Goal: Task Accomplishment & Management: Use online tool/utility

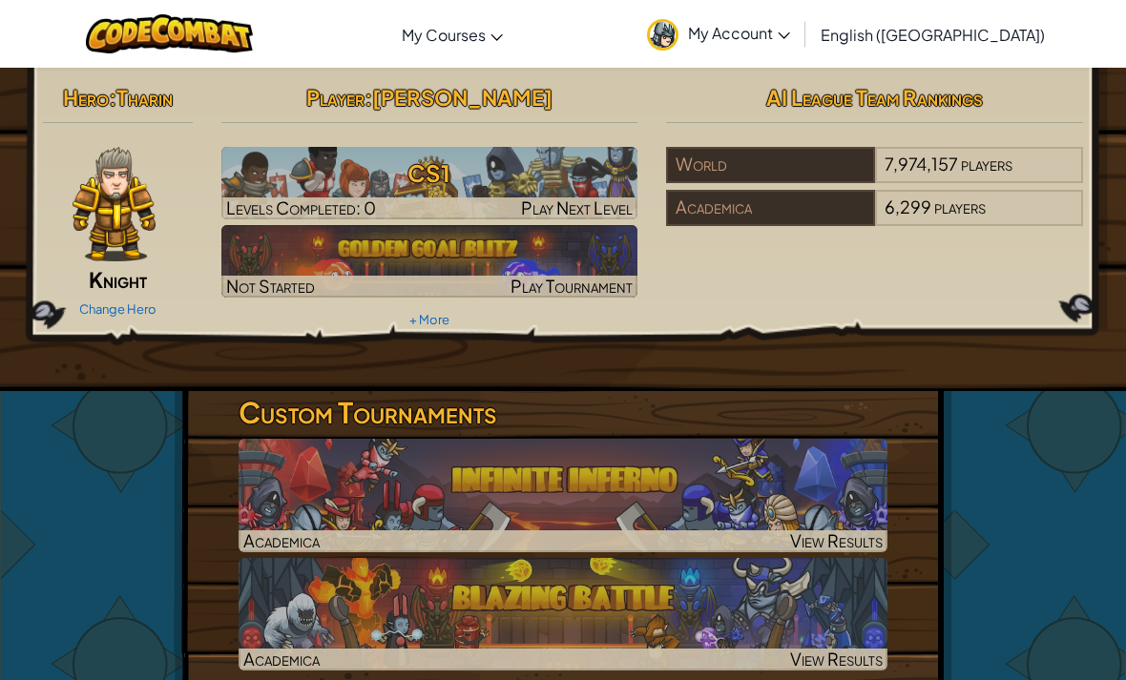
click at [111, 287] on span "Knight" at bounding box center [118, 279] width 58 height 27
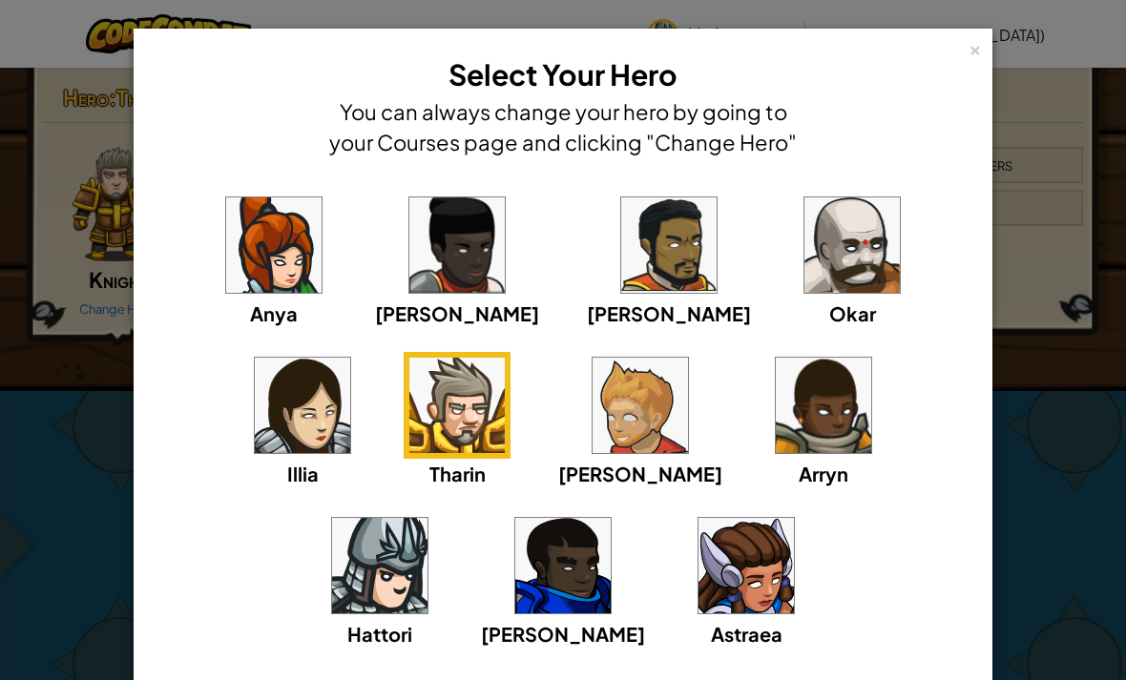
click at [593, 431] on img at bounding box center [640, 405] width 95 height 95
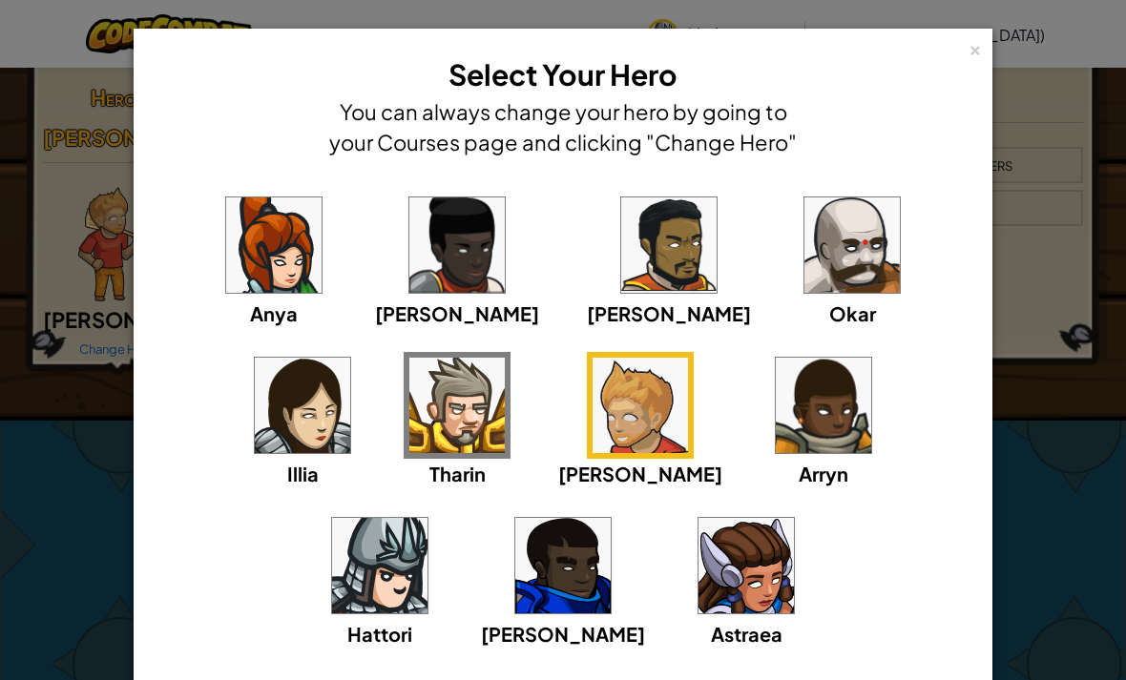
click at [409, 426] on img at bounding box center [456, 405] width 95 height 95
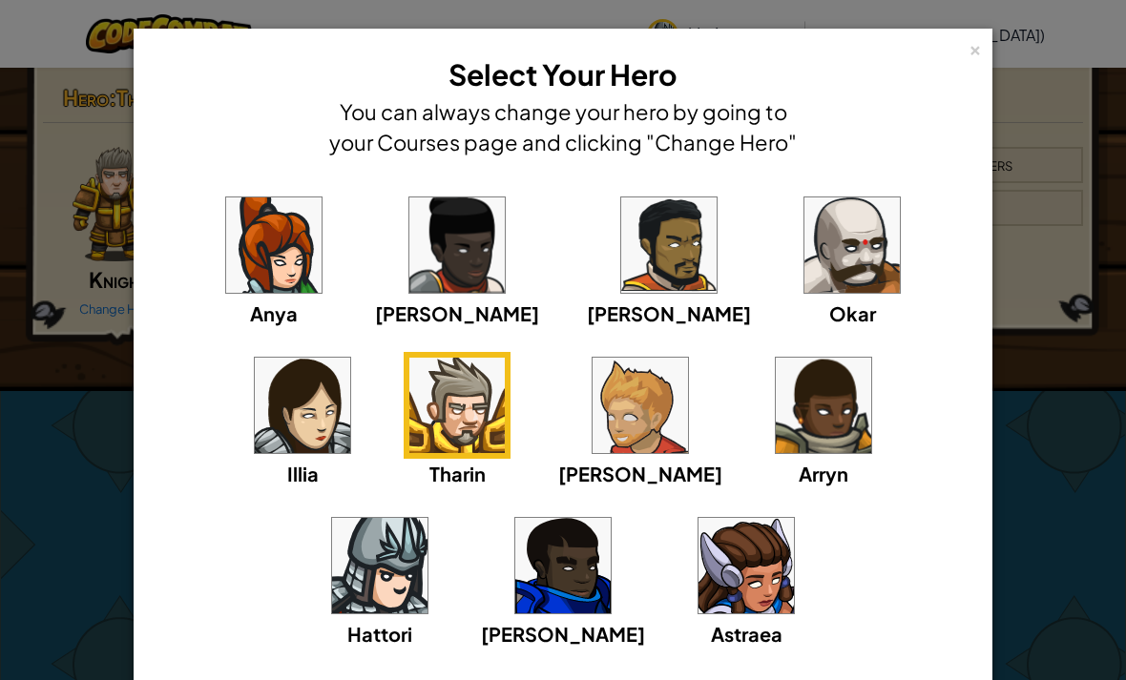
click at [65, 518] on div "× Select Your Hero You can always change your hero by going to your Courses pag…" at bounding box center [563, 340] width 1126 height 680
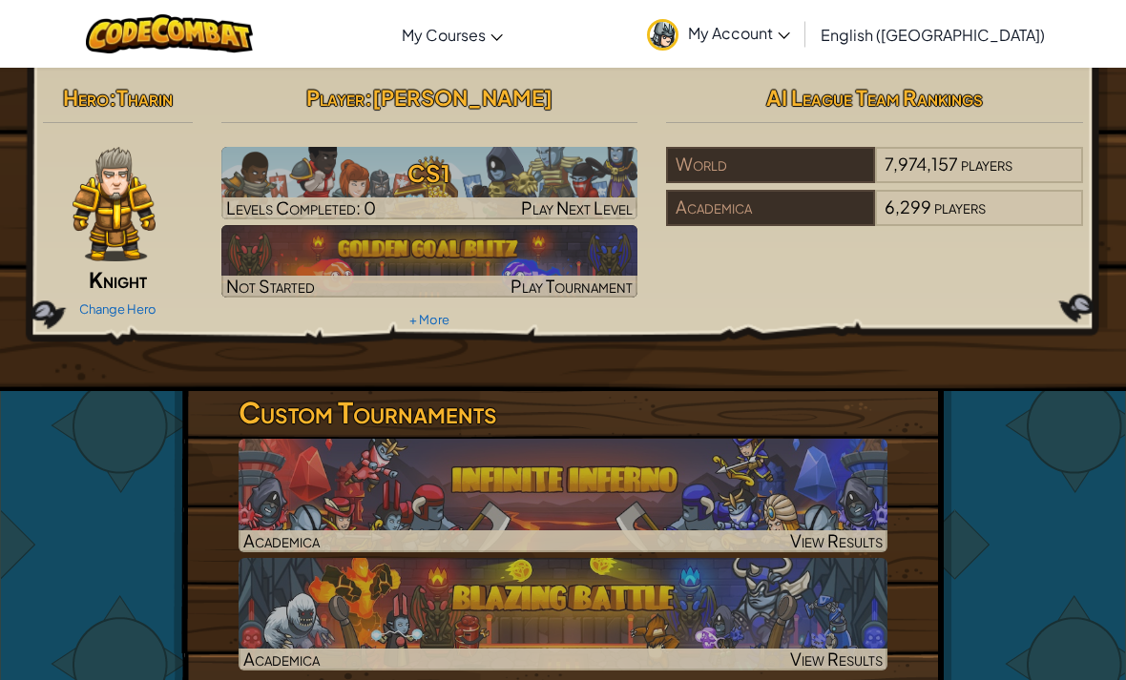
click at [125, 86] on span "Tharin" at bounding box center [144, 97] width 56 height 27
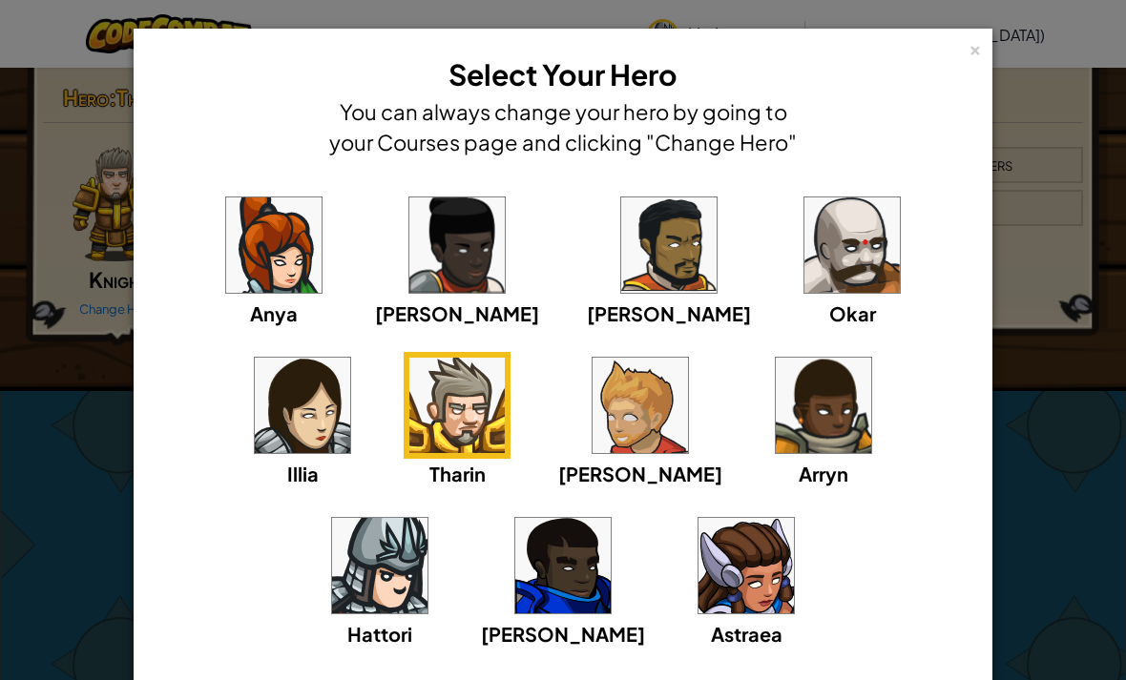
click at [1071, 557] on div "× Select Your Hero You can always change your hero by going to your Courses pag…" at bounding box center [563, 340] width 1126 height 680
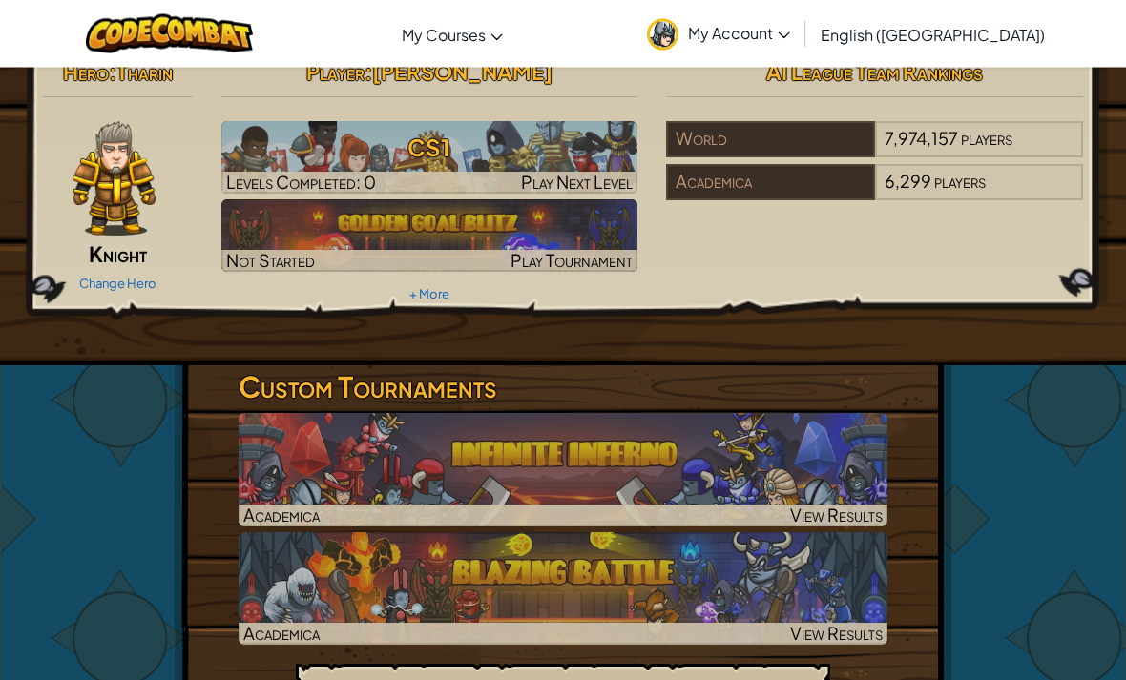
scroll to position [26, 0]
click at [131, 211] on img at bounding box center [115, 178] width 84 height 115
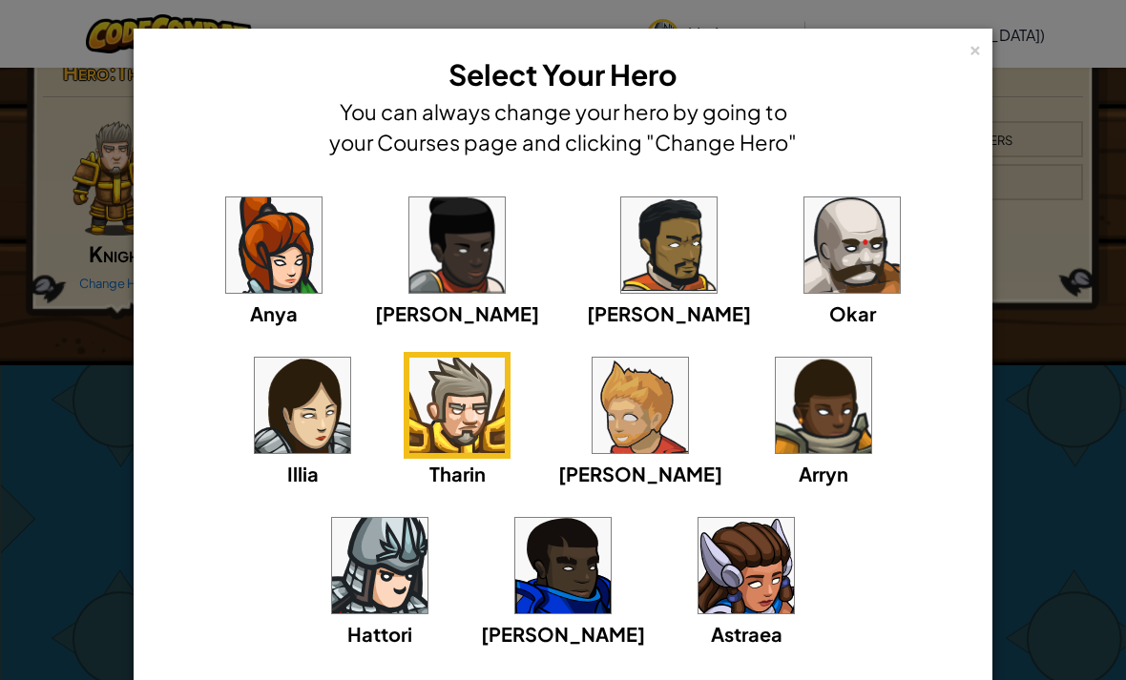
click at [428, 518] on img at bounding box center [379, 565] width 95 height 95
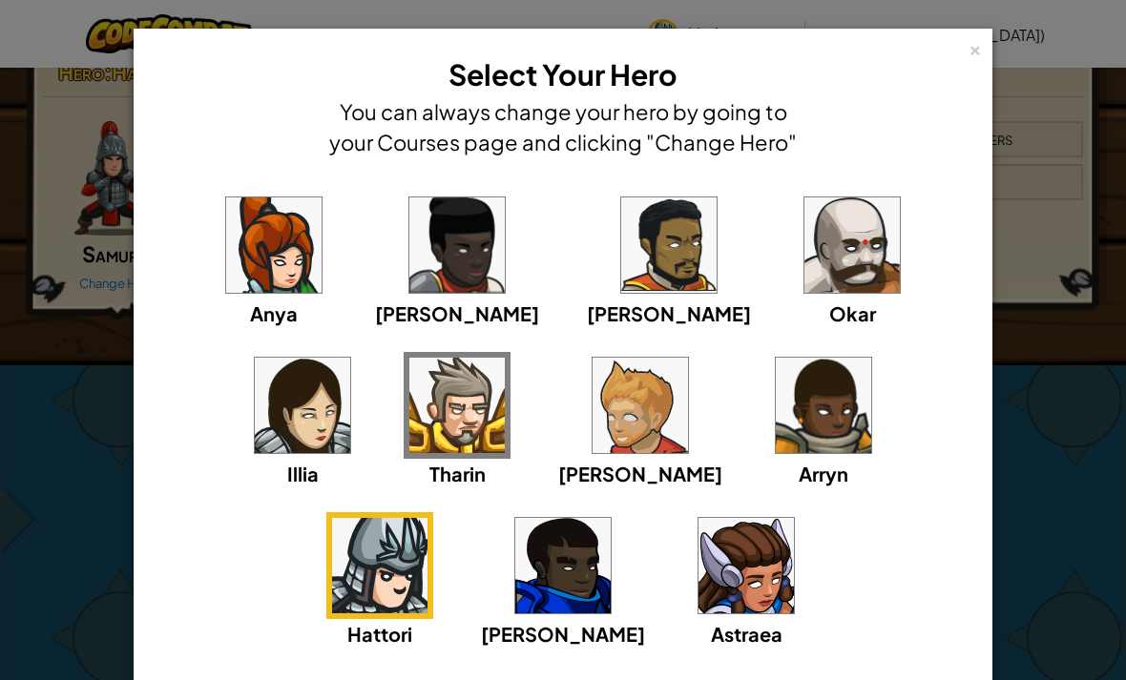
click at [1015, 435] on div "× Select Your Hero You can always change your hero by going to your Courses pag…" at bounding box center [563, 340] width 1126 height 680
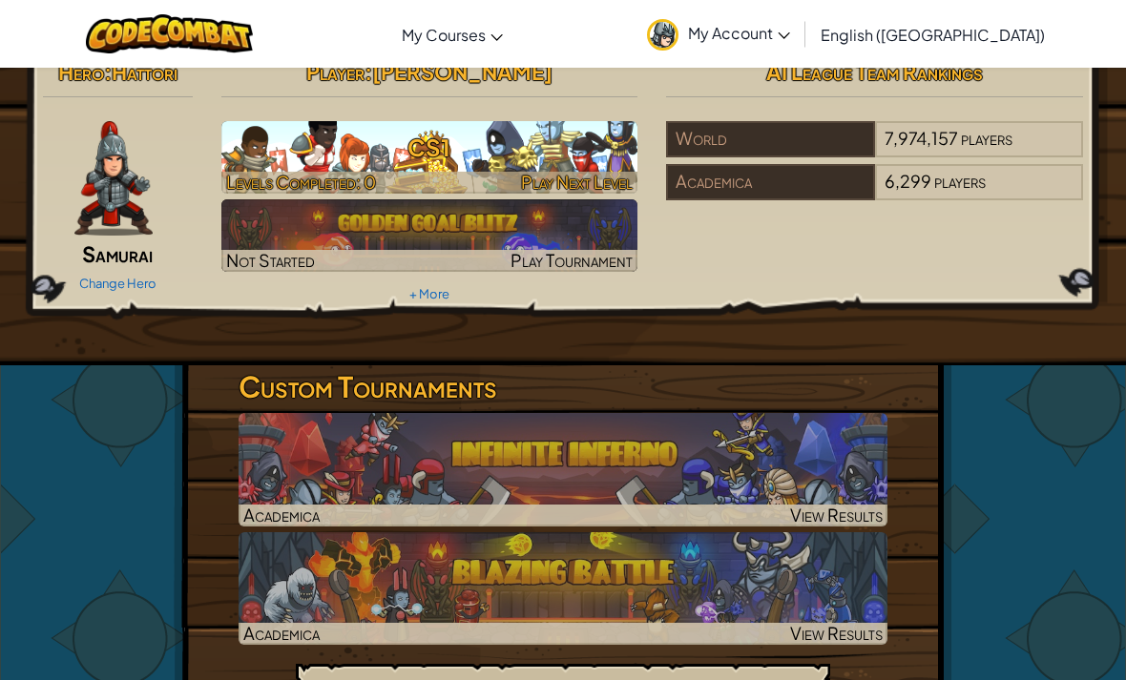
click at [268, 172] on span "Levels Completed: 0" at bounding box center [301, 182] width 150 height 22
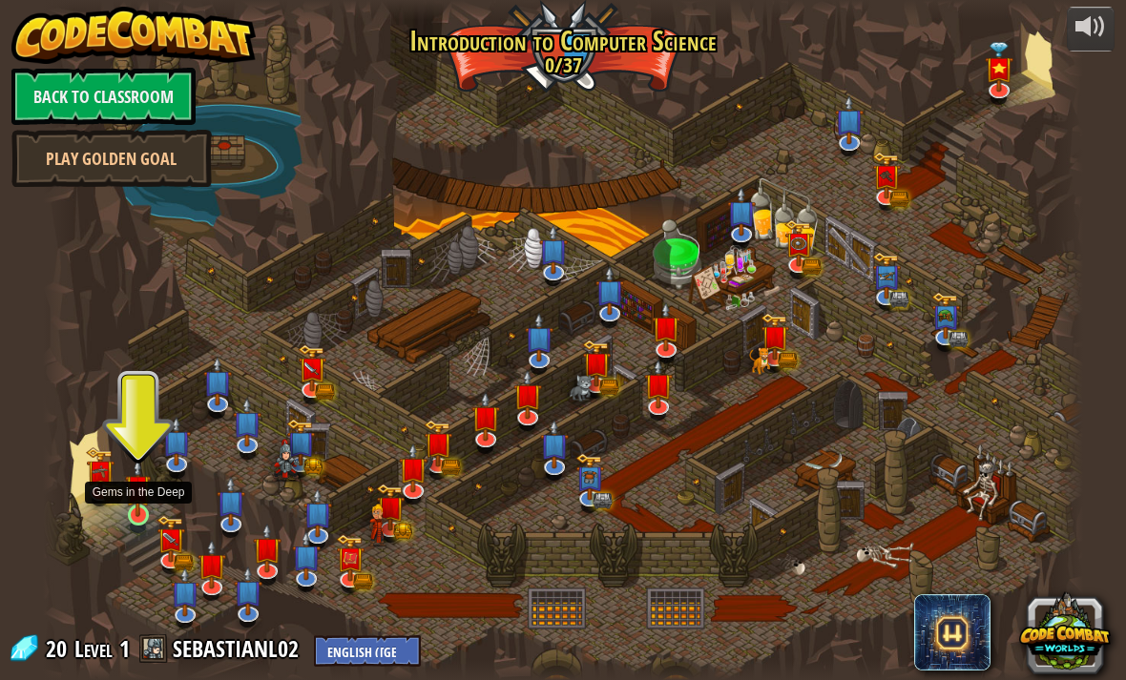
click at [130, 489] on img at bounding box center [138, 487] width 26 height 59
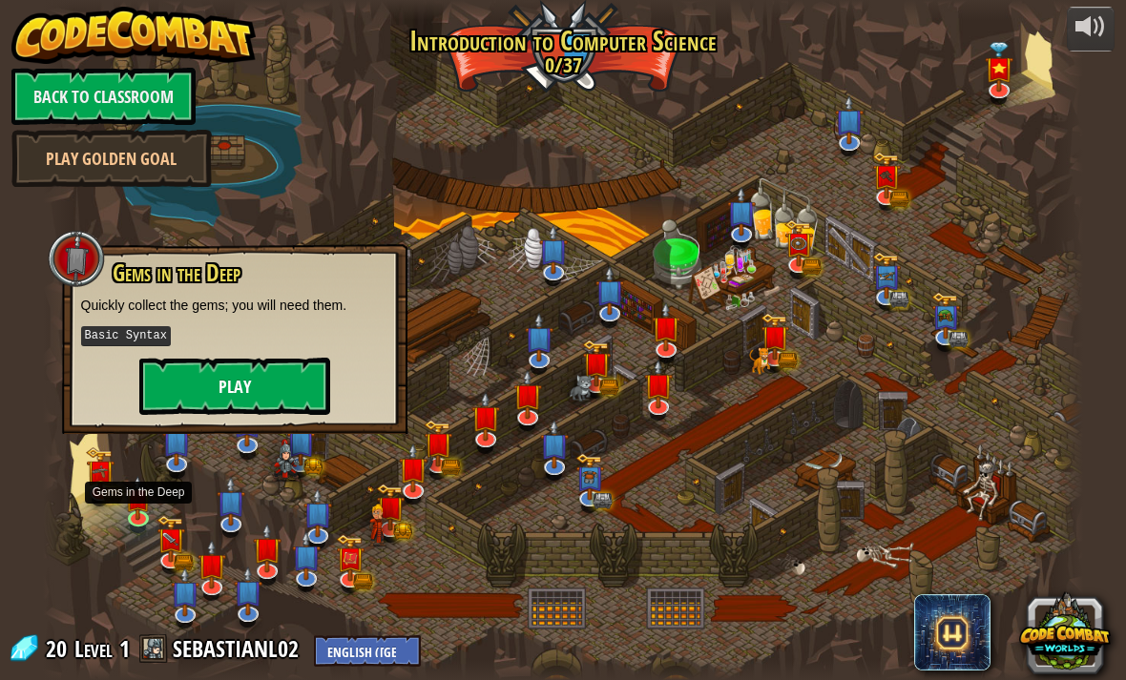
click at [179, 386] on button "Play" at bounding box center [234, 386] width 191 height 57
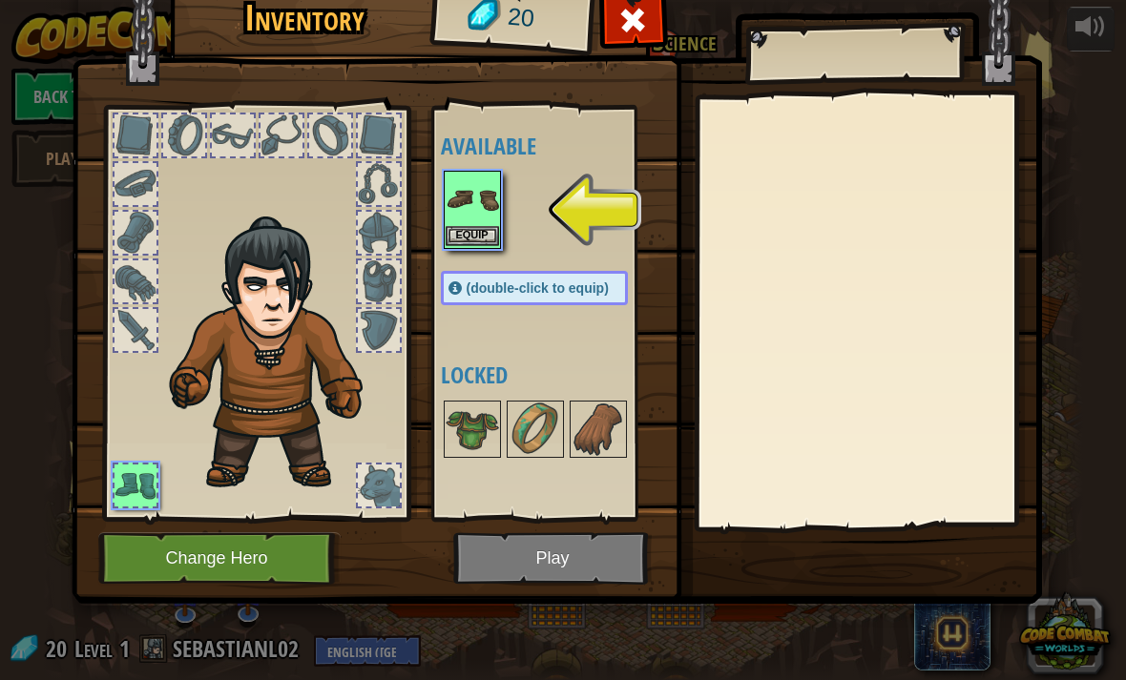
click at [489, 204] on img at bounding box center [472, 199] width 53 height 53
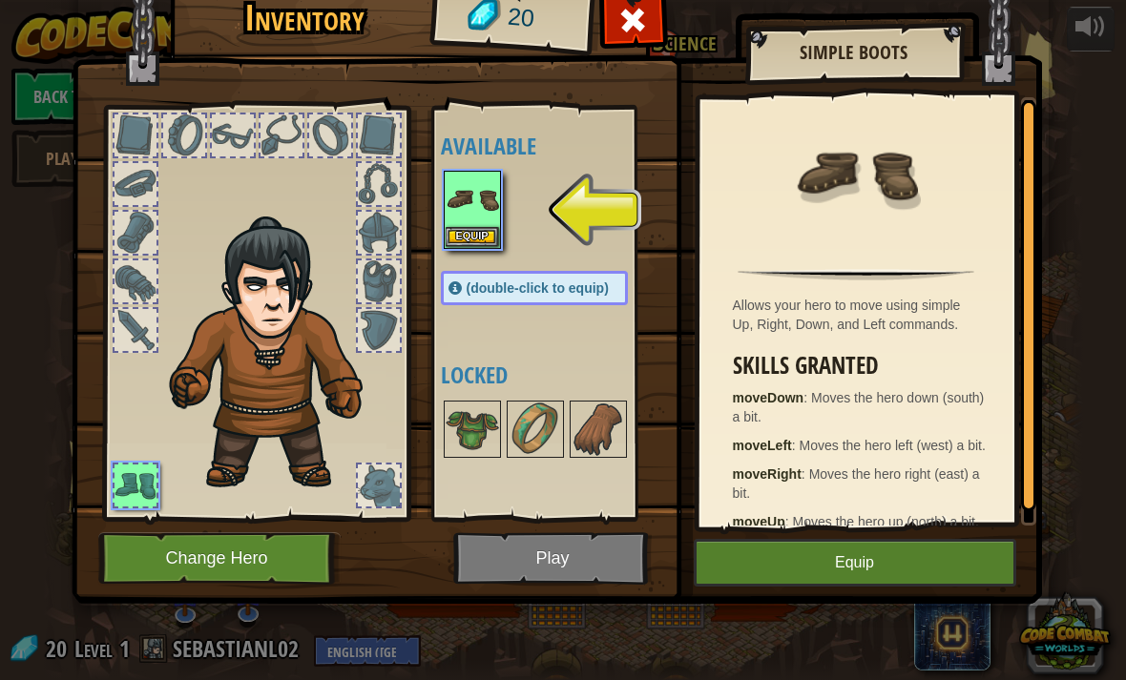
click at [926, 553] on button "Equip" at bounding box center [855, 563] width 323 height 48
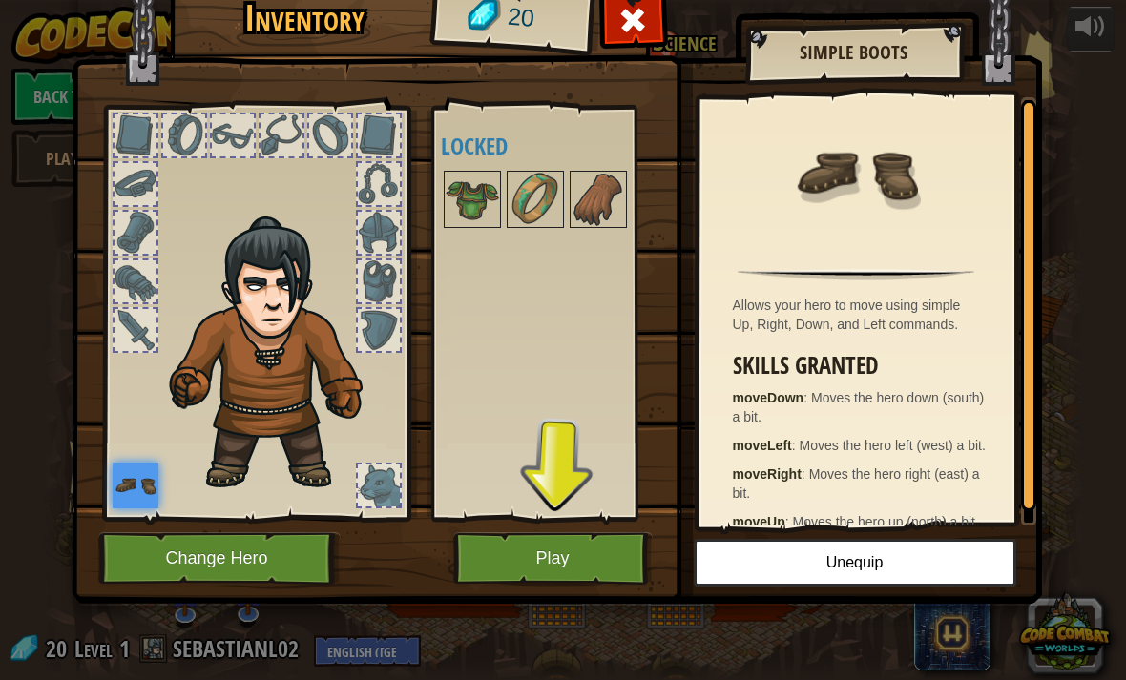
click at [551, 549] on button "Play" at bounding box center [552, 558] width 199 height 52
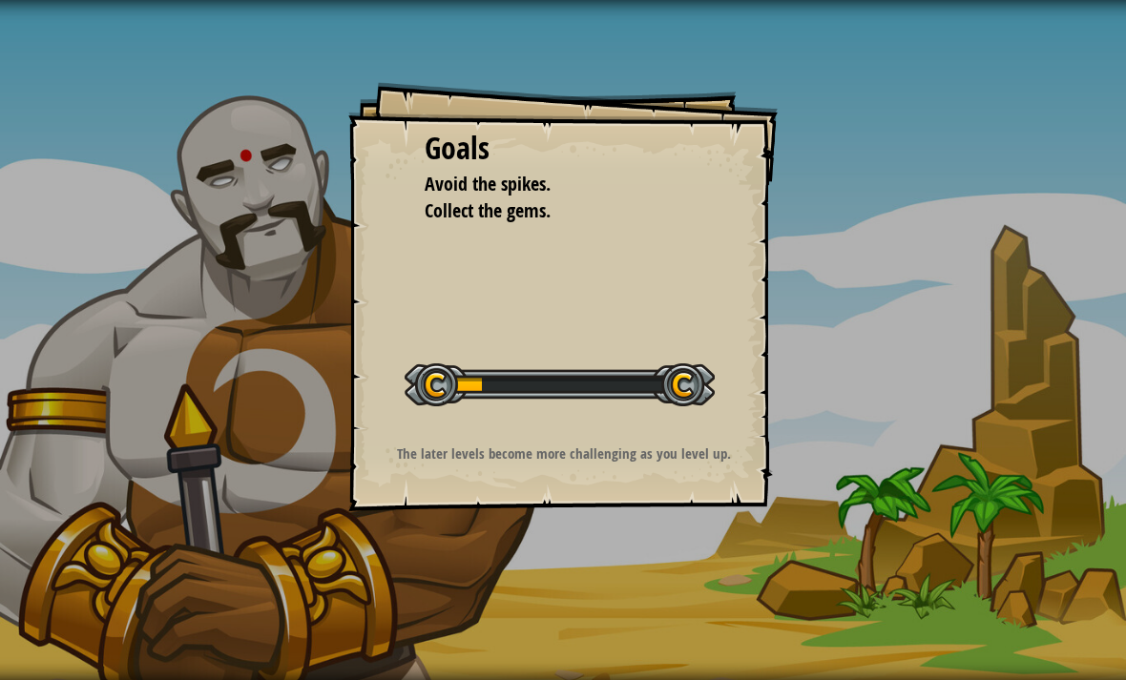
click at [537, 214] on span "Collect the gems." at bounding box center [488, 211] width 126 height 26
click at [959, 548] on div "Goals Avoid the spikes. Collect the gems. Start Level Error loading from server…" at bounding box center [563, 340] width 1126 height 680
click at [954, 549] on div "Goals Avoid the spikes. Collect the gems. Start Level Error loading from server…" at bounding box center [563, 340] width 1126 height 680
click at [960, 547] on div "Goals Avoid the spikes. Collect the gems. Start Level Error loading from server…" at bounding box center [563, 340] width 1126 height 680
click at [980, 587] on div "Goals Avoid the spikes. Collect the gems. Start Level Error loading from server…" at bounding box center [563, 340] width 1126 height 680
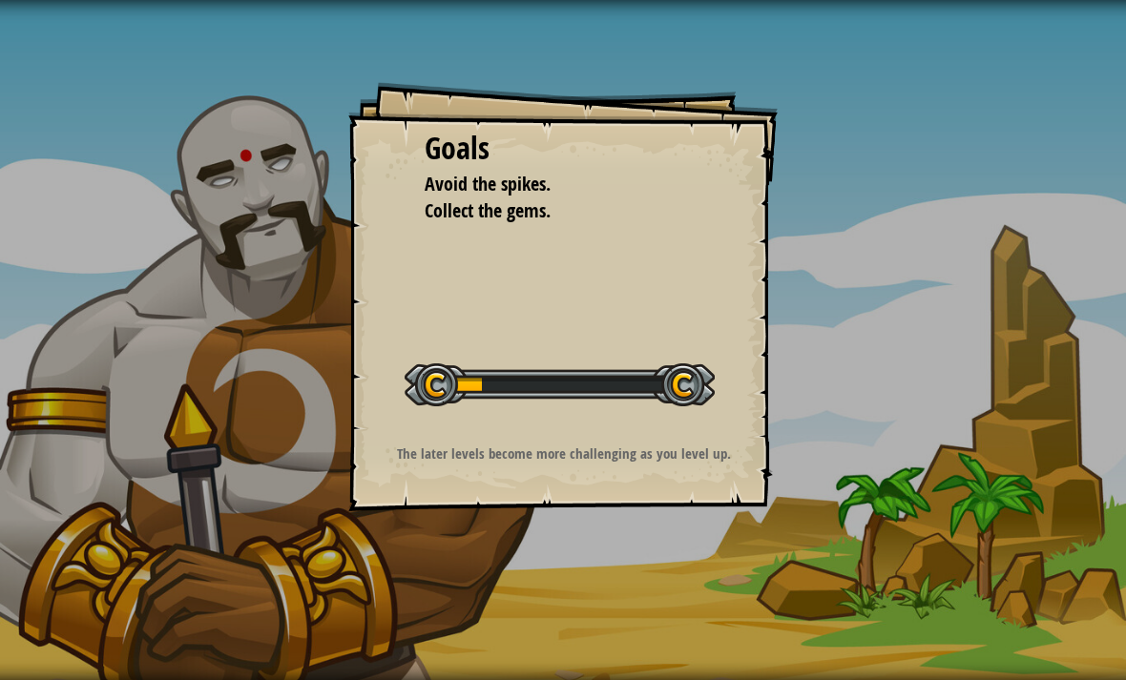
click at [964, 584] on div "Goals Avoid the spikes. Collect the gems. Start Level Error loading from server…" at bounding box center [563, 340] width 1126 height 680
